Goal: Task Accomplishment & Management: Complete application form

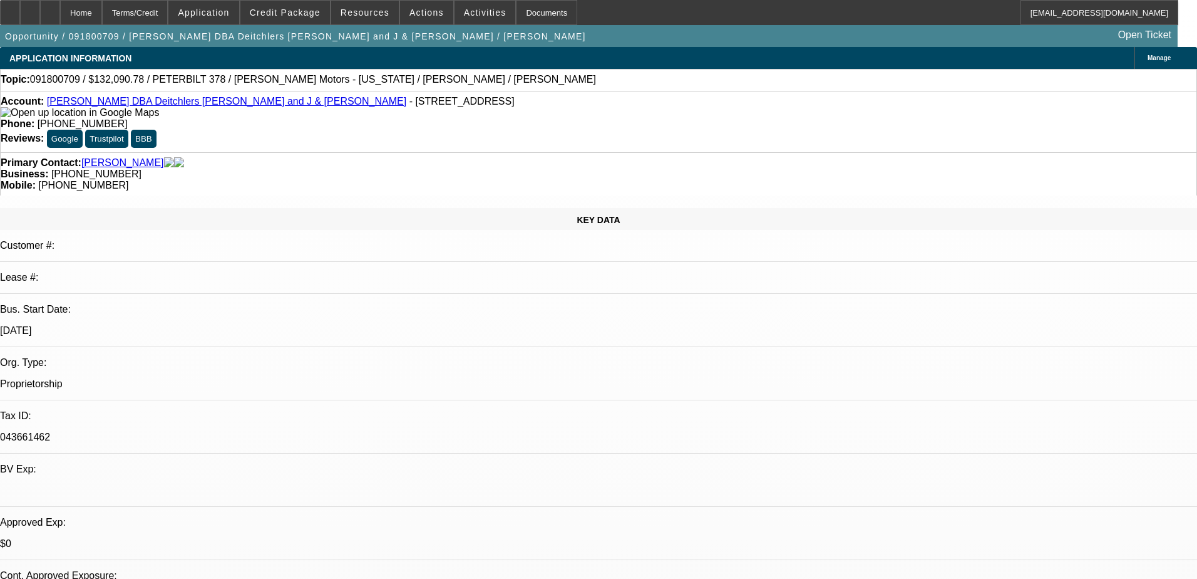
select select "0"
select select "2"
select select "0"
select select "6"
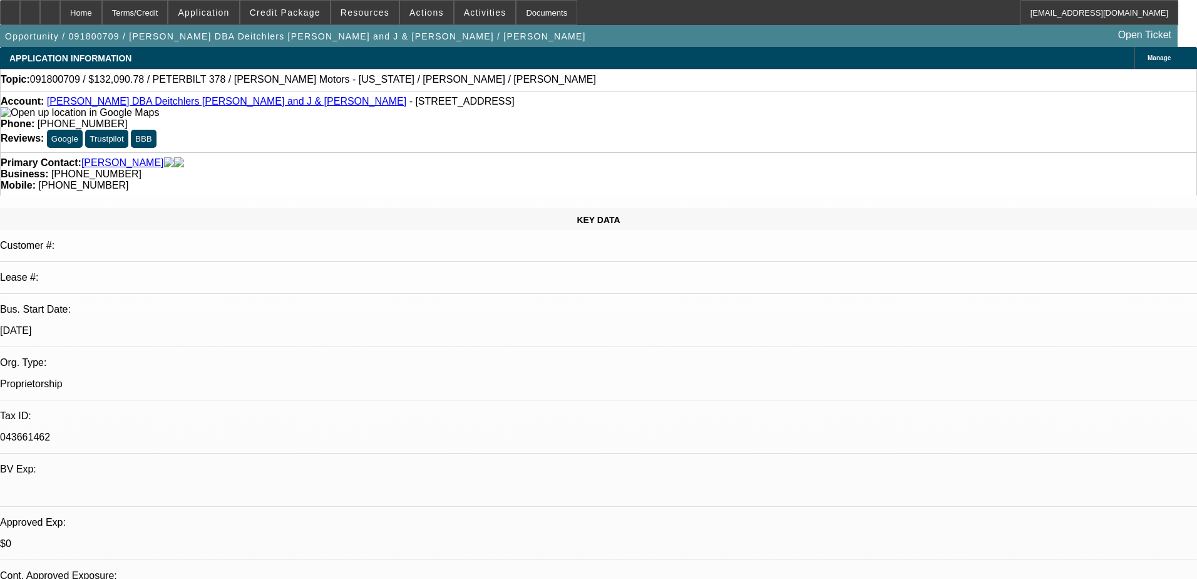
select select "0"
select select "2"
select select "0"
select select "6"
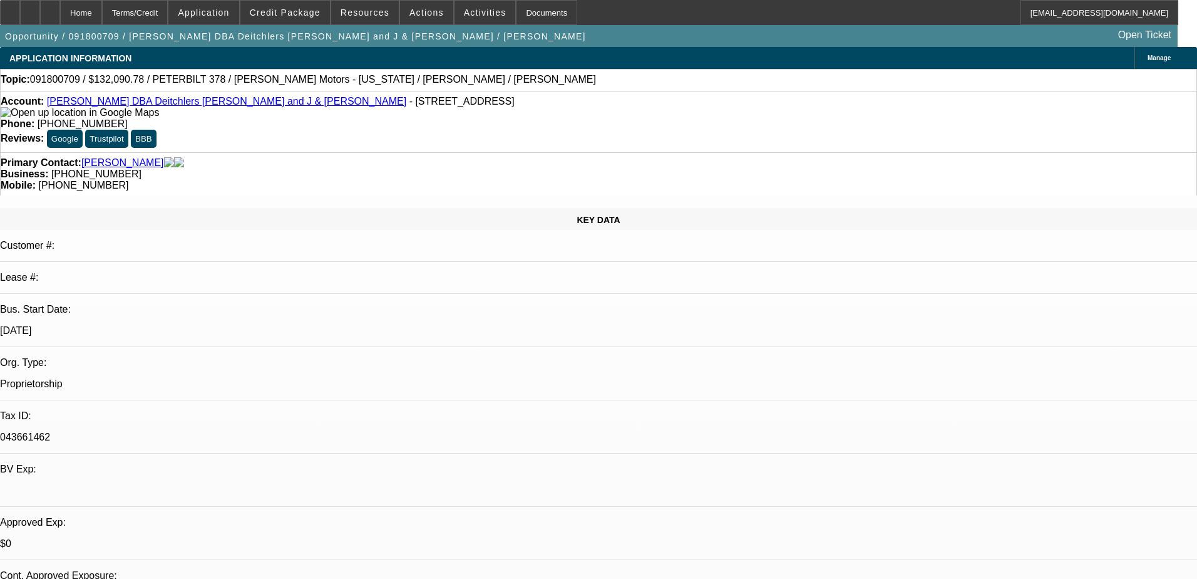
select select "0"
select select "2"
select select "0"
select select "6"
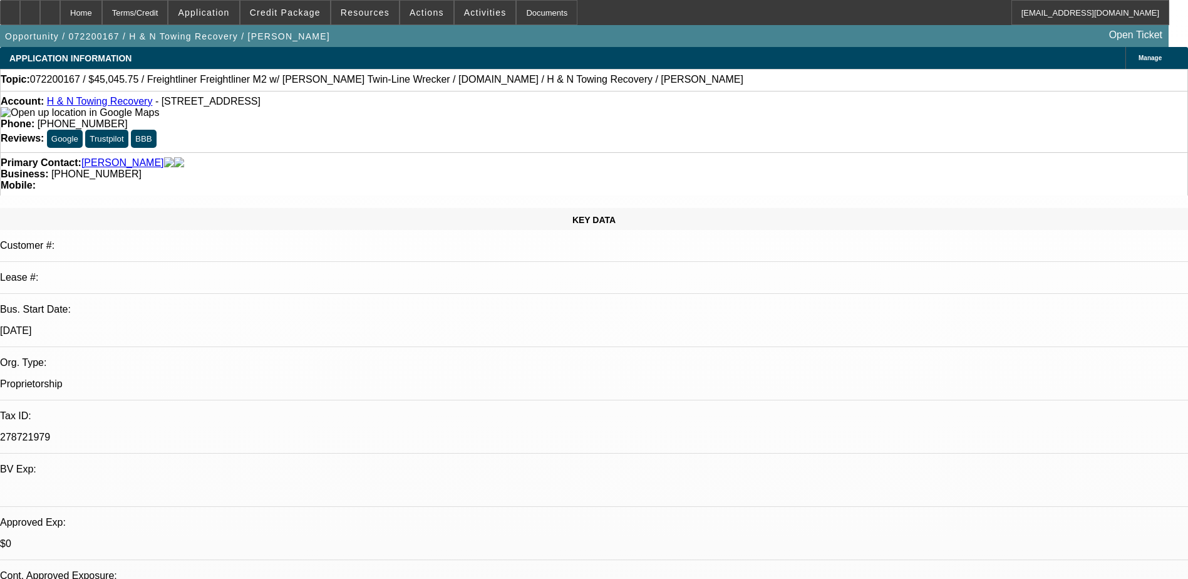
select select "0.15"
select select "2"
select select "0.1"
select select "0.2"
select select "2"
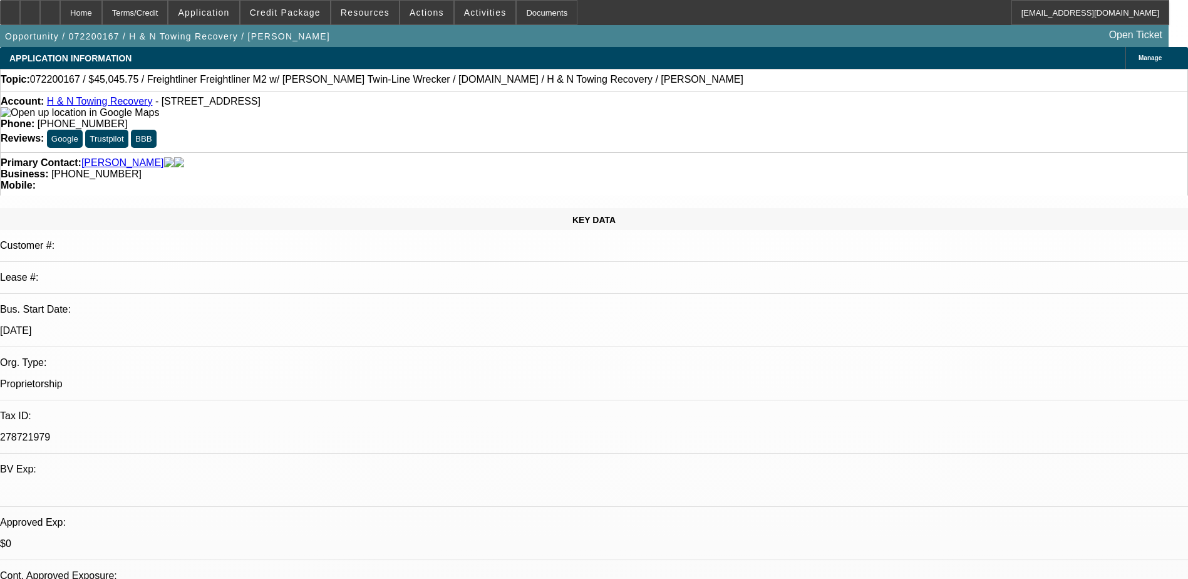
select select "0.1"
select select "0.15"
select select "2"
select select "0.1"
select select "0.15"
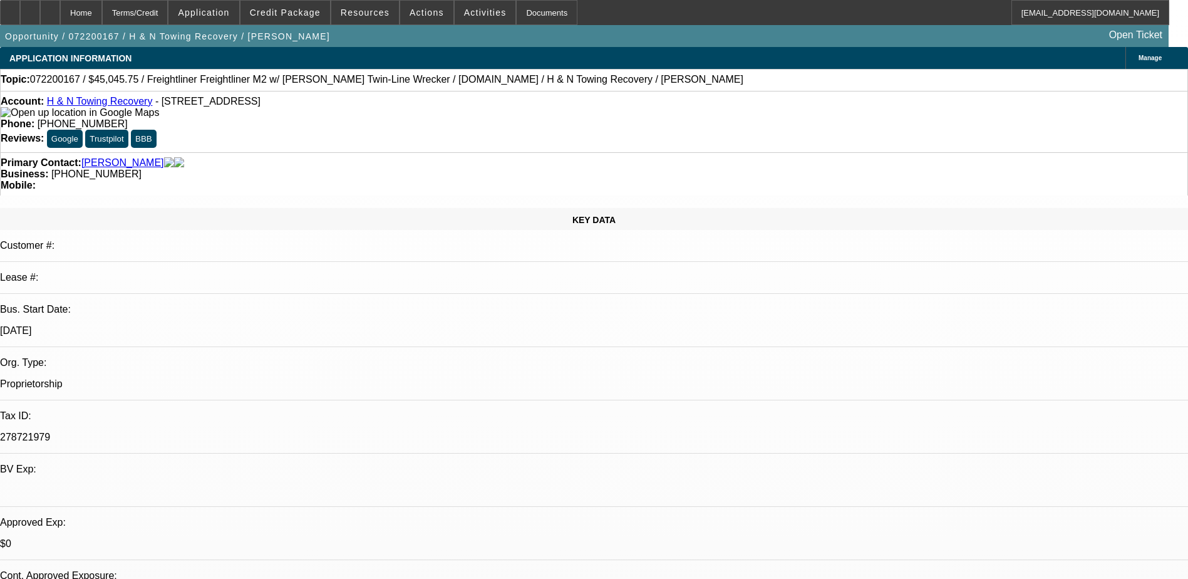
select select "0"
select select "0.1"
select select "1"
select select "2"
select select "4"
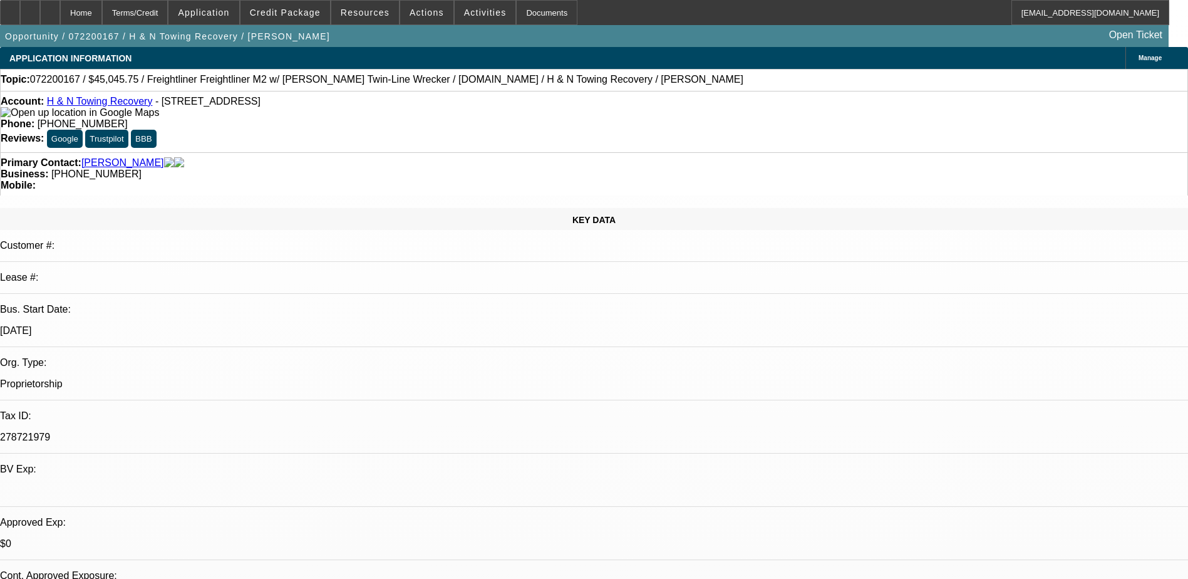
select select "1"
select select "2"
select select "4"
select select "1"
select select "2"
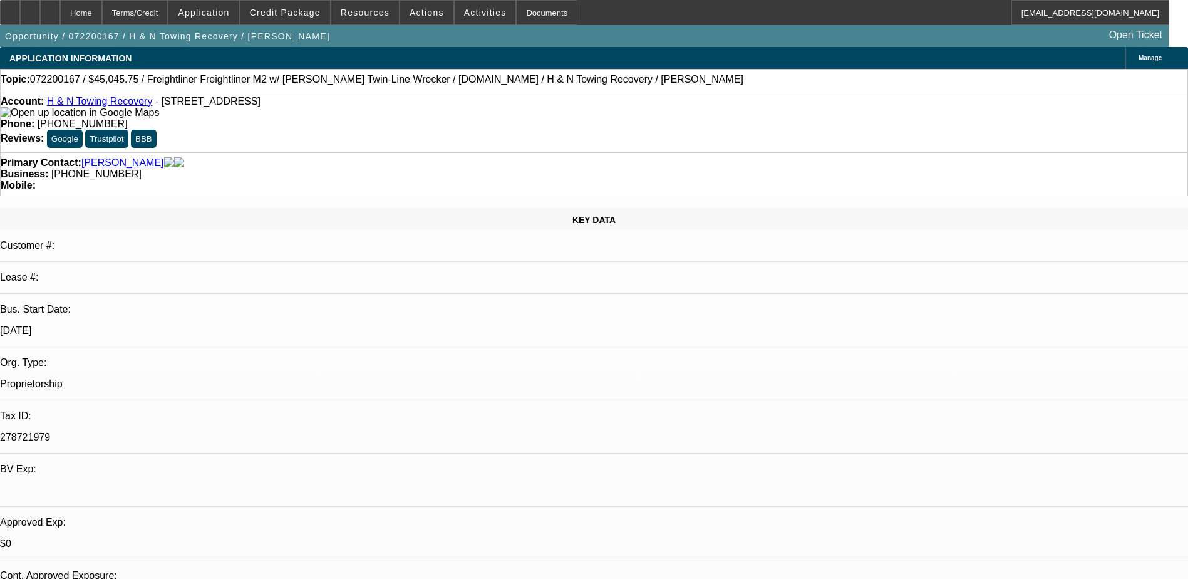
select select "4"
select select "1"
select select "4"
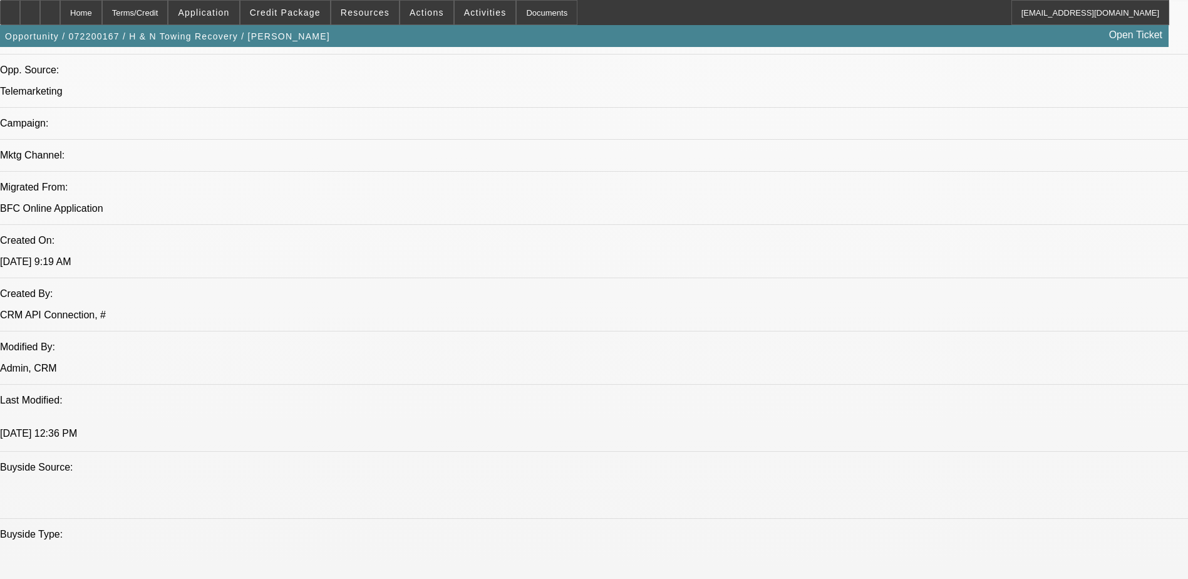
scroll to position [814, 0]
